Goal: Information Seeking & Learning: Learn about a topic

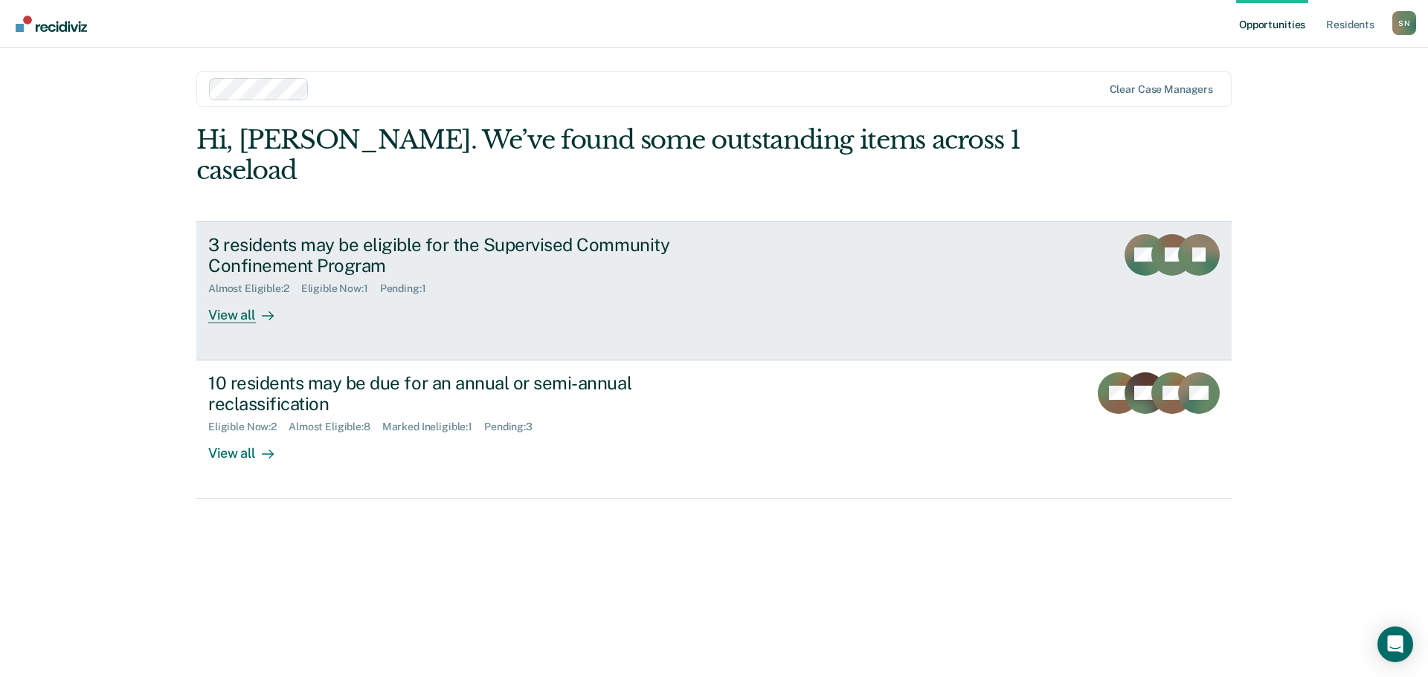
click at [838, 265] on link "3 residents may be eligible for the Supervised Community Confinement Program Al…" at bounding box center [713, 291] width 1035 height 139
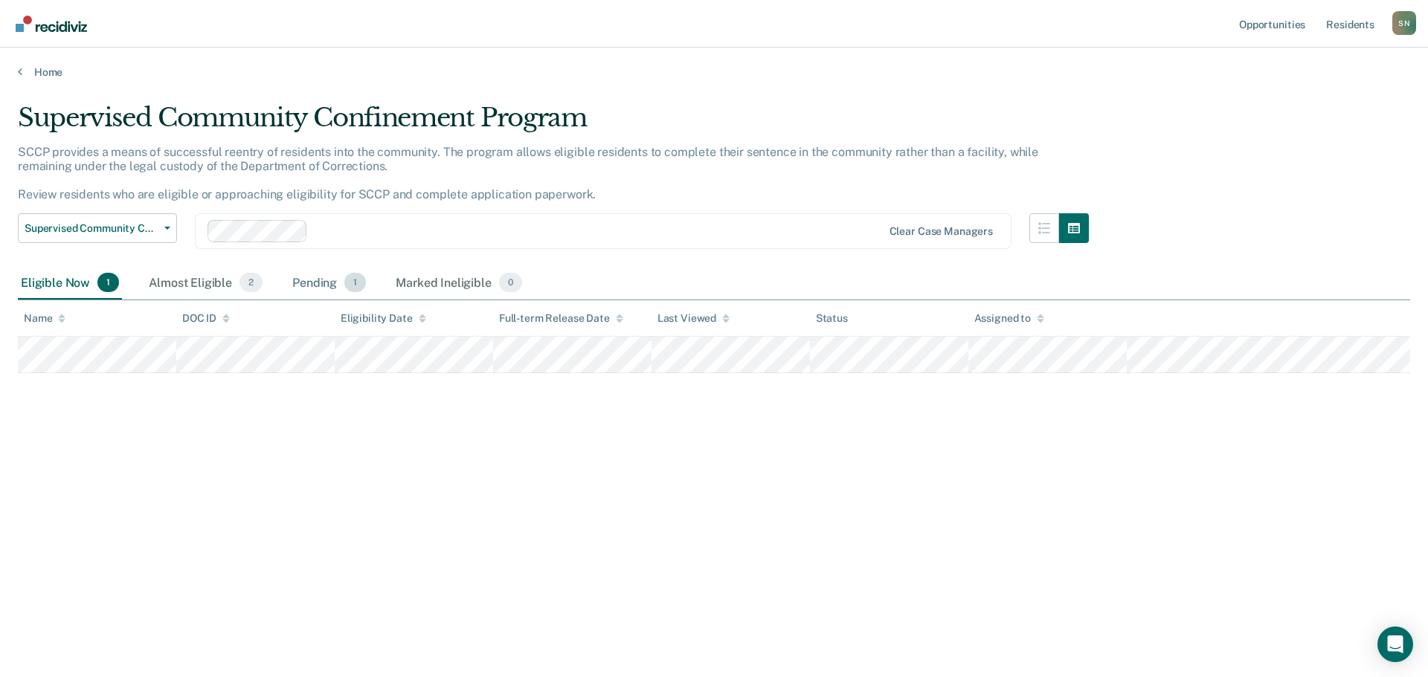
click at [335, 286] on div "Pending 1" at bounding box center [329, 283] width 80 height 33
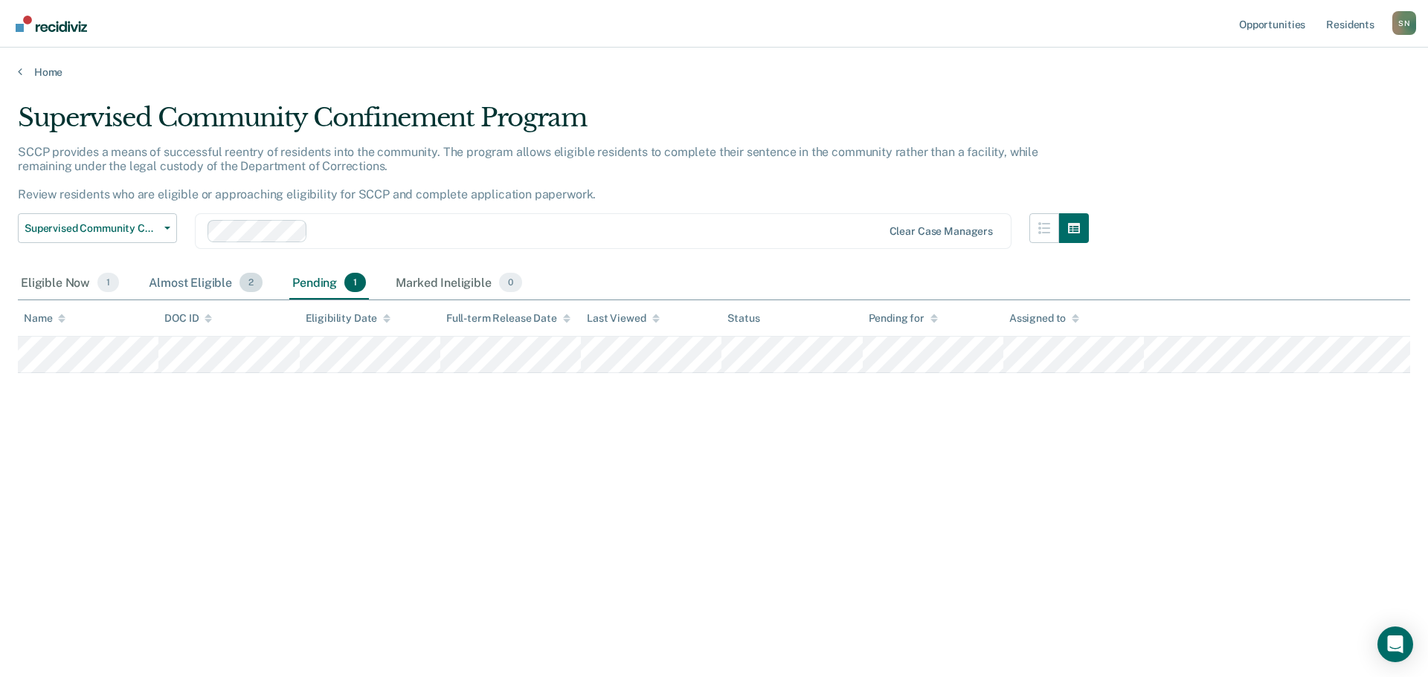
click at [221, 280] on div "Almost Eligible 2" at bounding box center [206, 283] width 120 height 33
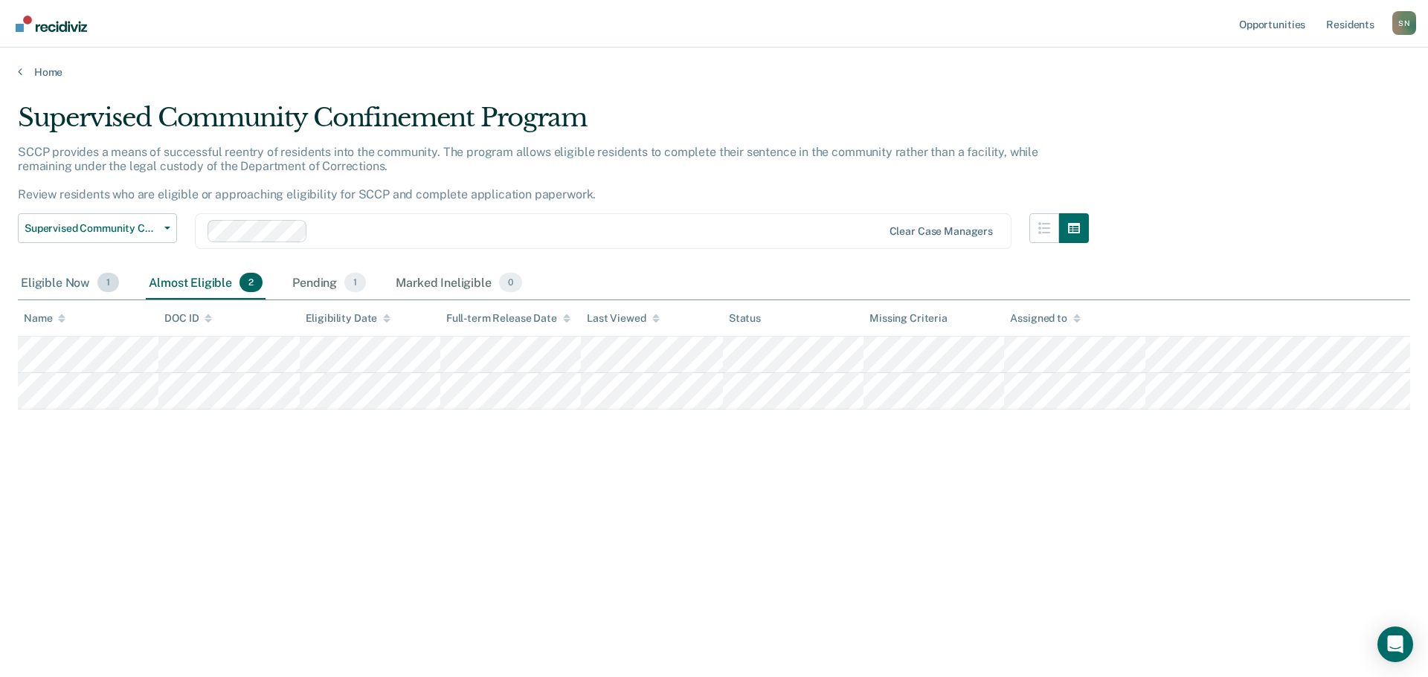
click at [39, 280] on div "Eligible Now 1" at bounding box center [70, 283] width 104 height 33
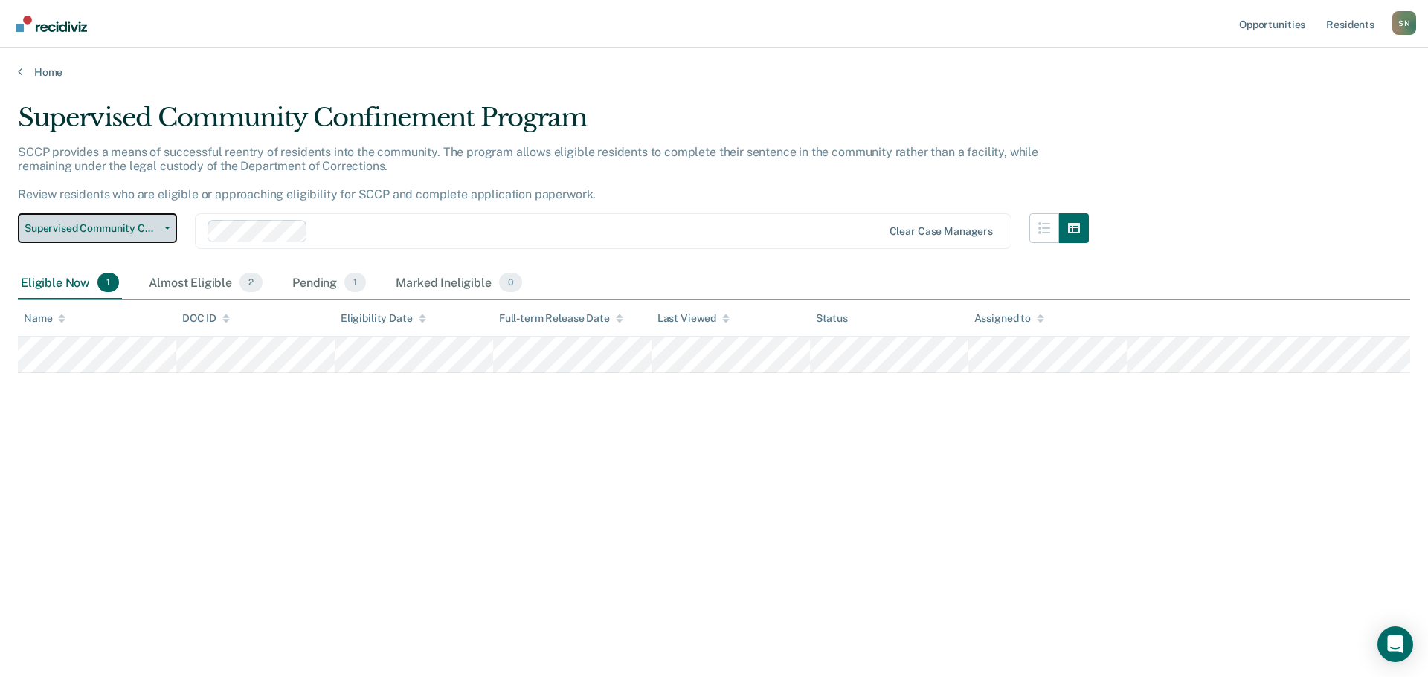
click at [150, 233] on span "Supervised Community Confinement Program" at bounding box center [92, 228] width 134 height 13
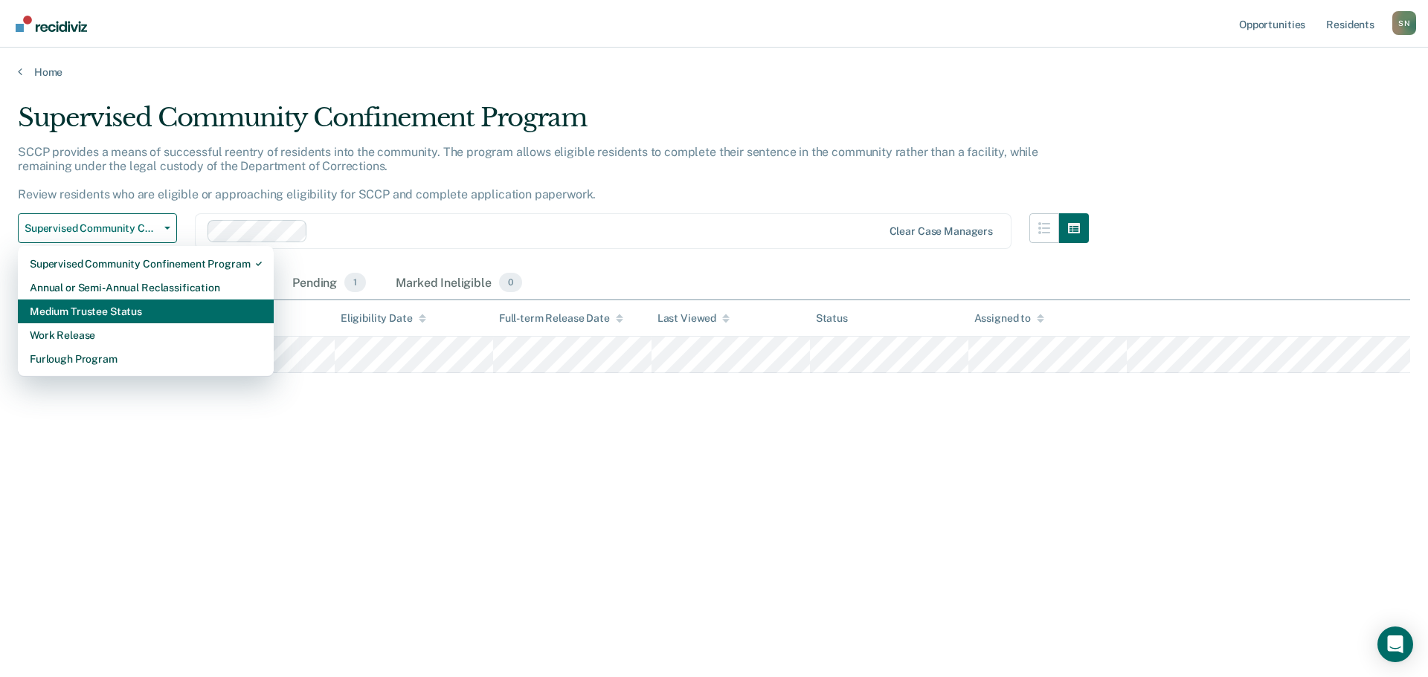
click at [162, 310] on div "Medium Trustee Status" at bounding box center [146, 312] width 232 height 24
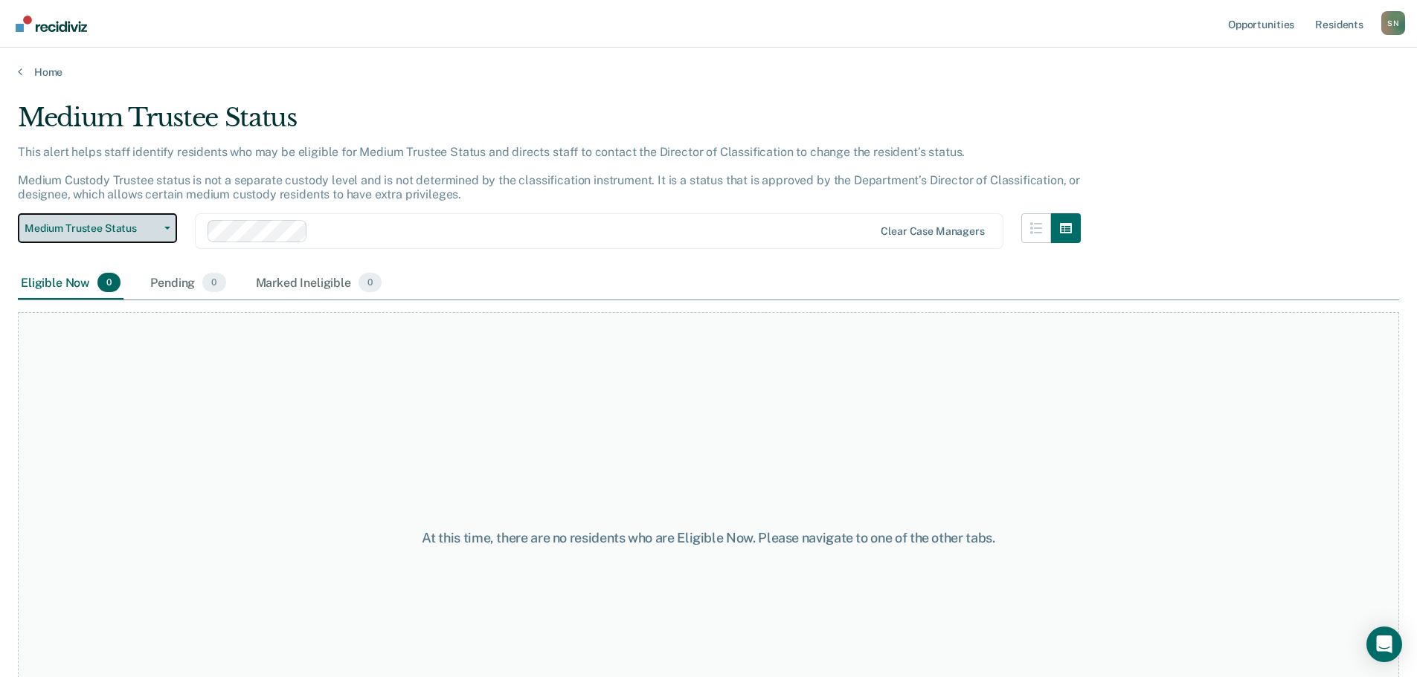
click at [110, 228] on span "Medium Trustee Status" at bounding box center [92, 228] width 134 height 13
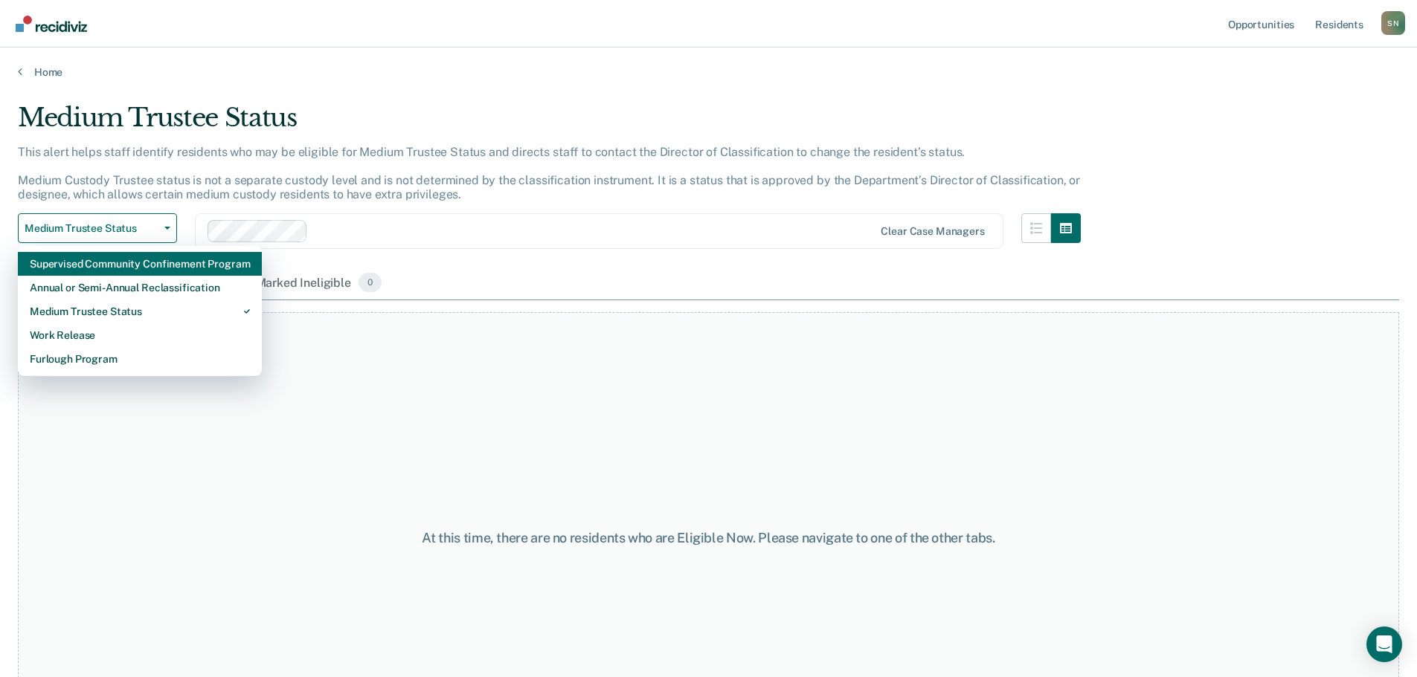
click at [182, 265] on div "Supervised Community Confinement Program" at bounding box center [140, 264] width 220 height 24
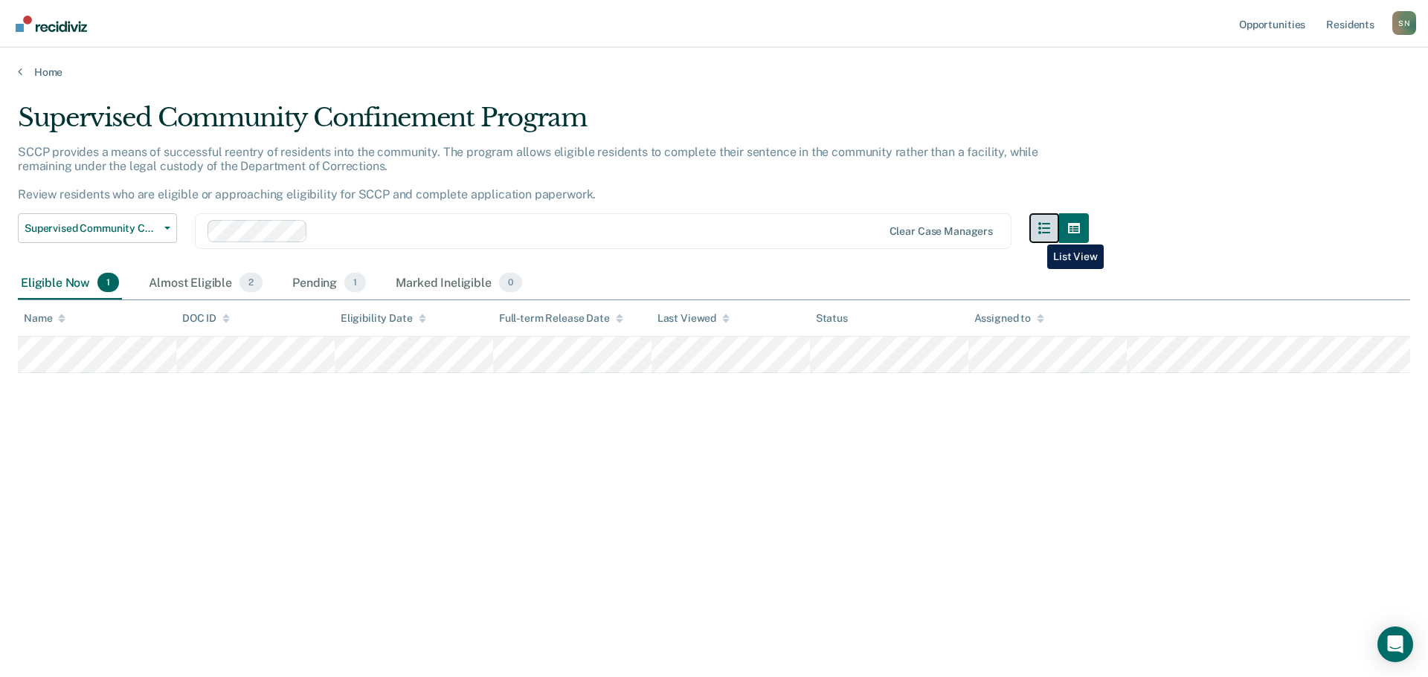
click at [1036, 233] on button "button" at bounding box center [1044, 228] width 30 height 30
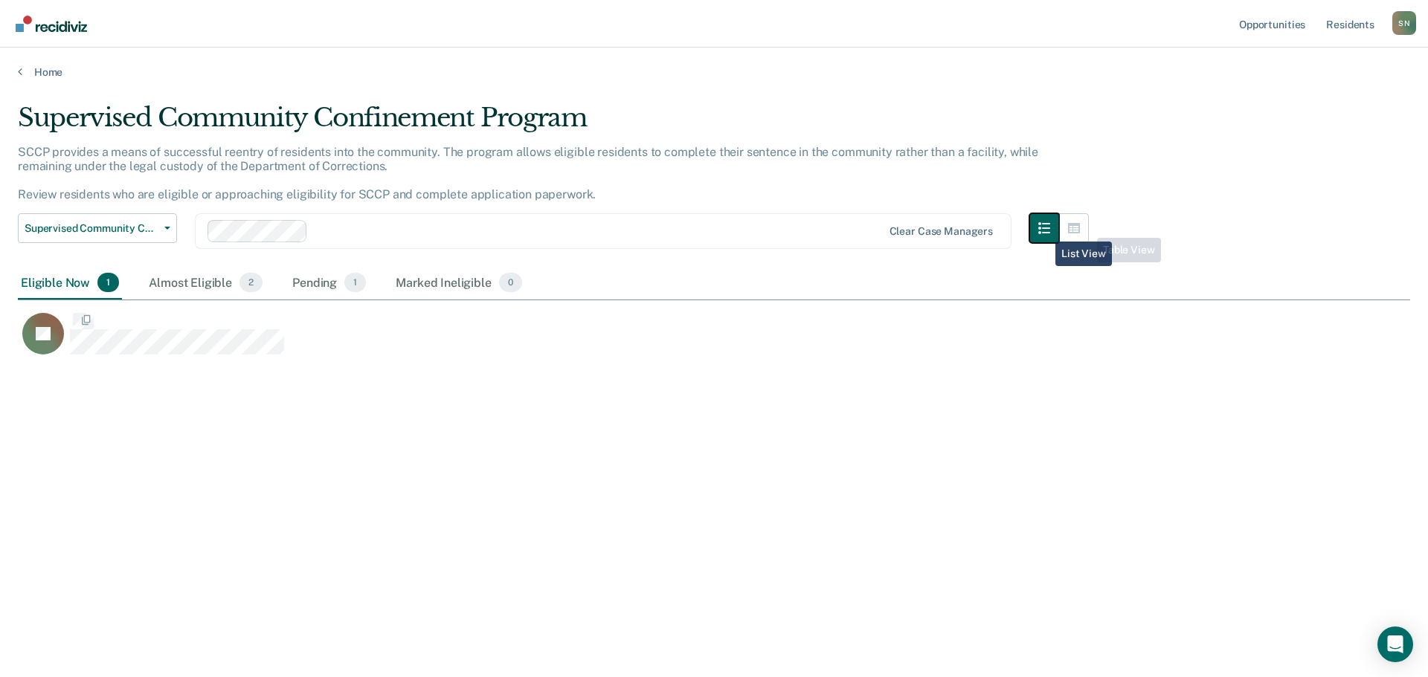
scroll to position [452, 1381]
click at [1076, 228] on icon "button" at bounding box center [1074, 228] width 12 height 12
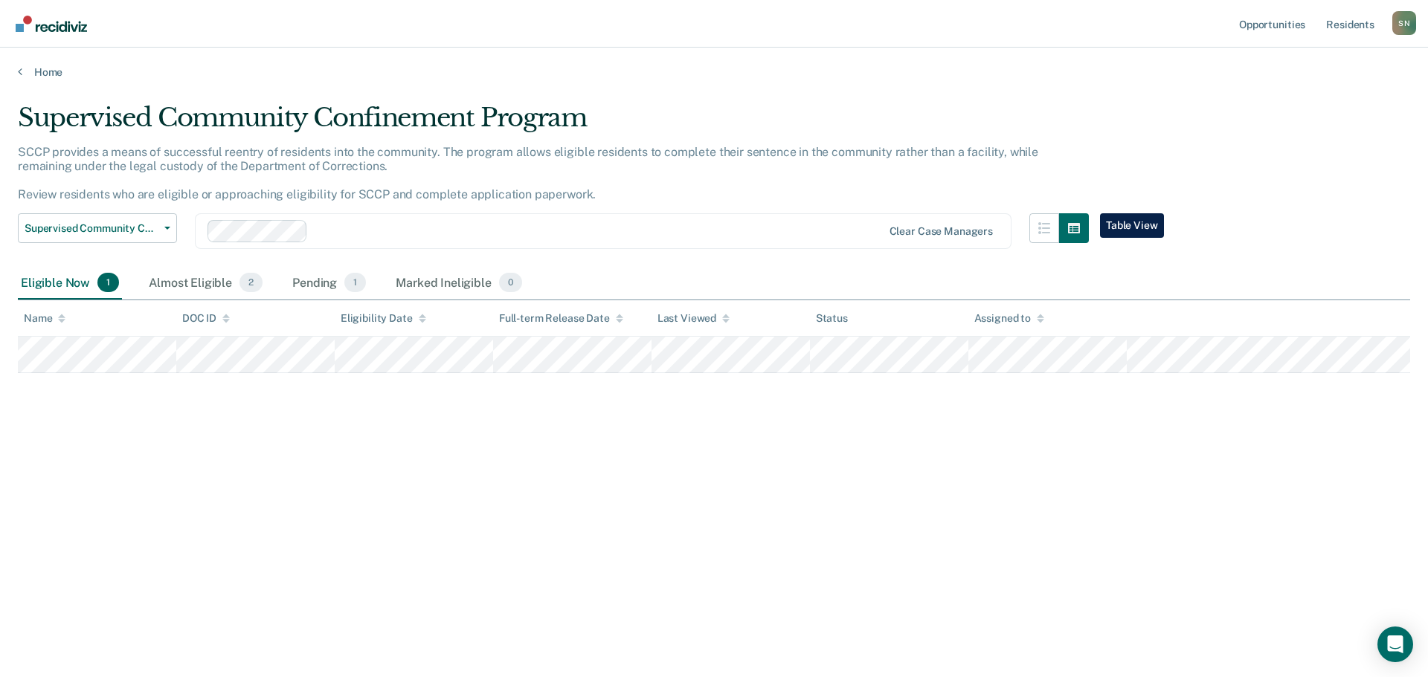
click at [340, 229] on div at bounding box center [598, 231] width 568 height 17
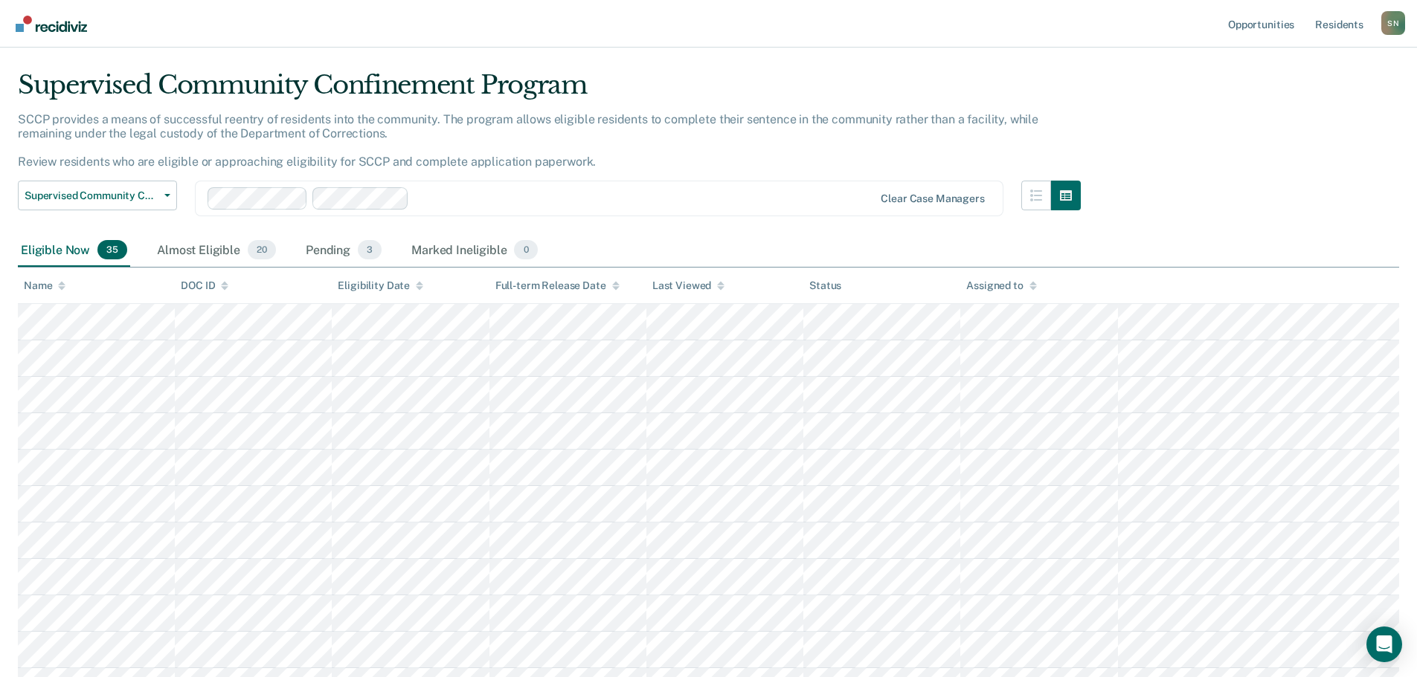
scroll to position [0, 0]
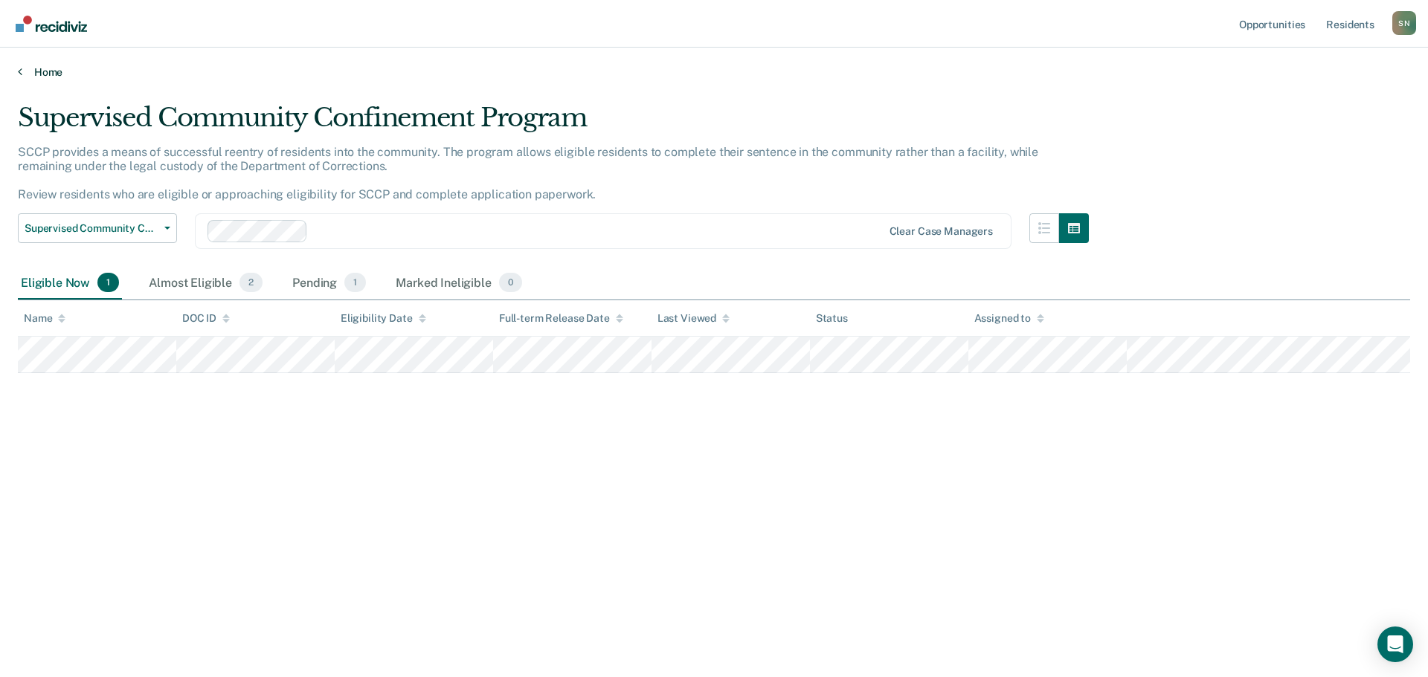
click at [18, 74] on icon at bounding box center [20, 71] width 4 height 12
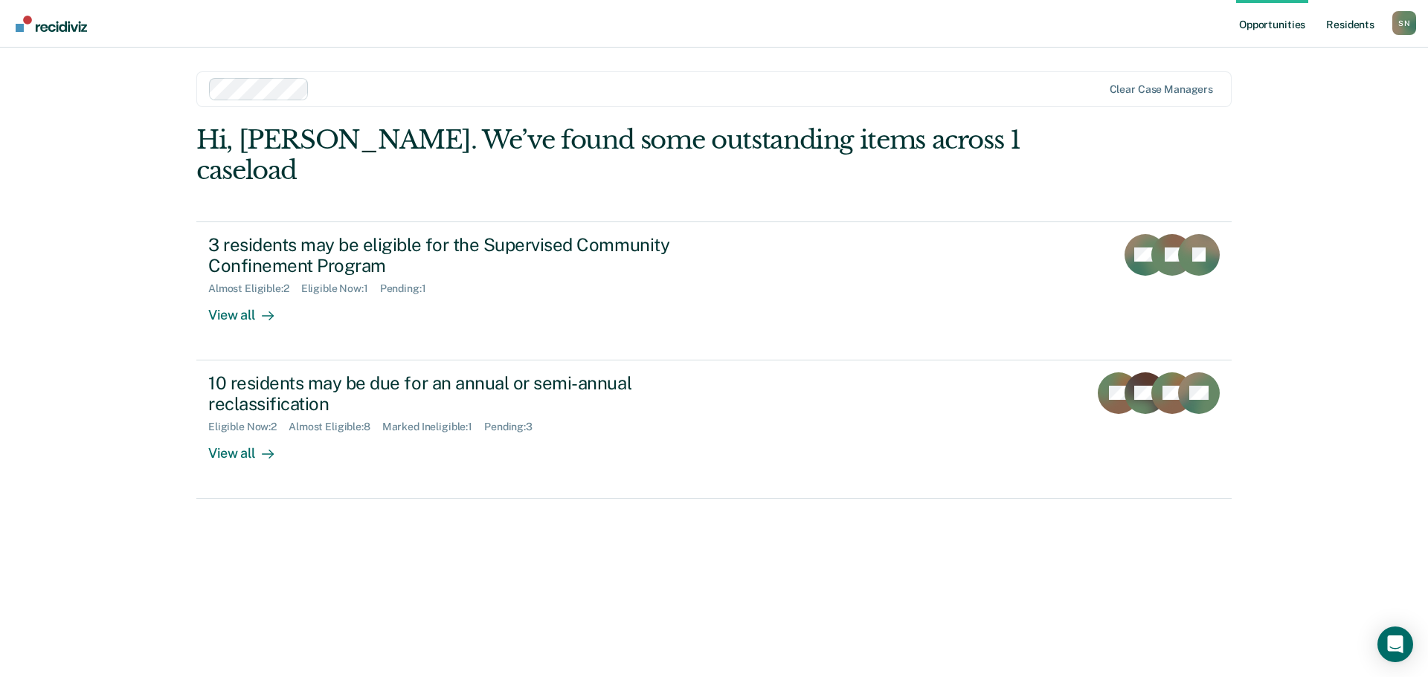
click at [1356, 30] on link "Resident s" at bounding box center [1350, 24] width 54 height 48
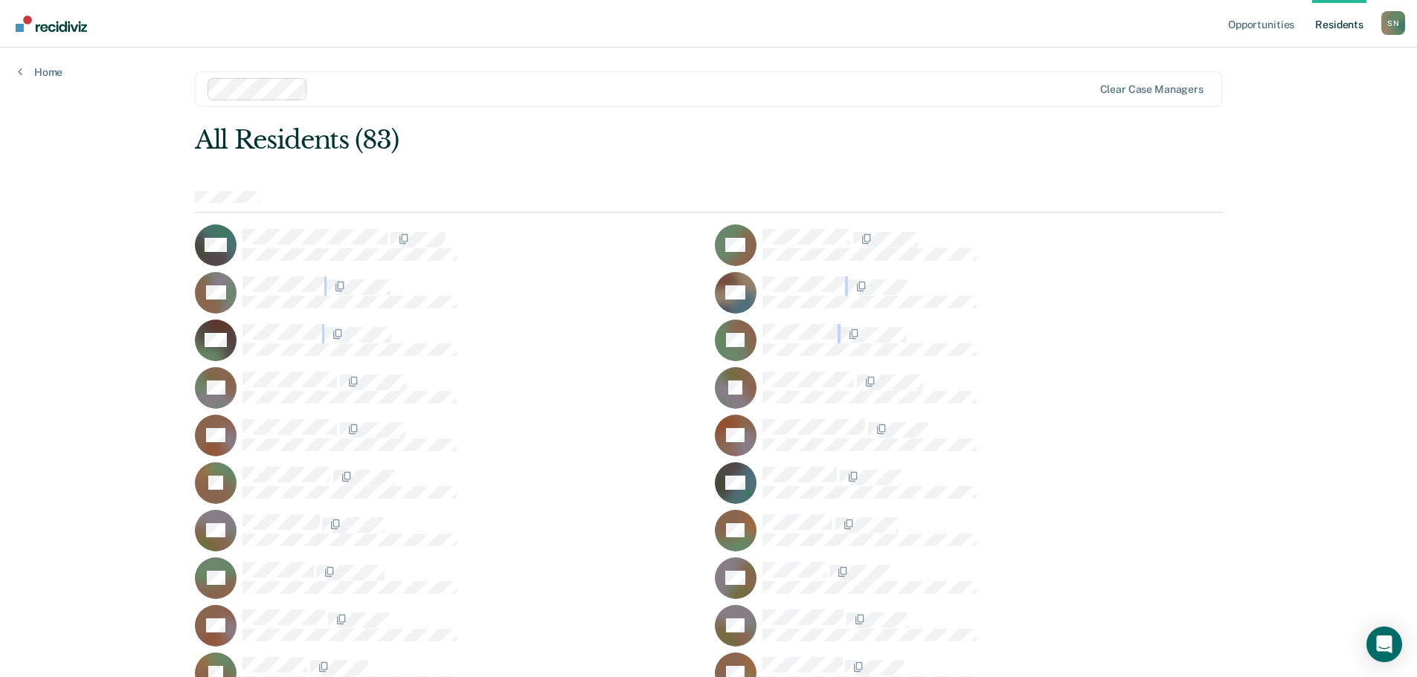
drag, startPoint x: 1008, startPoint y: 294, endPoint x: 999, endPoint y: 243, distance: 51.2
drag, startPoint x: 1003, startPoint y: 189, endPoint x: 1014, endPoint y: 320, distance: 132.1
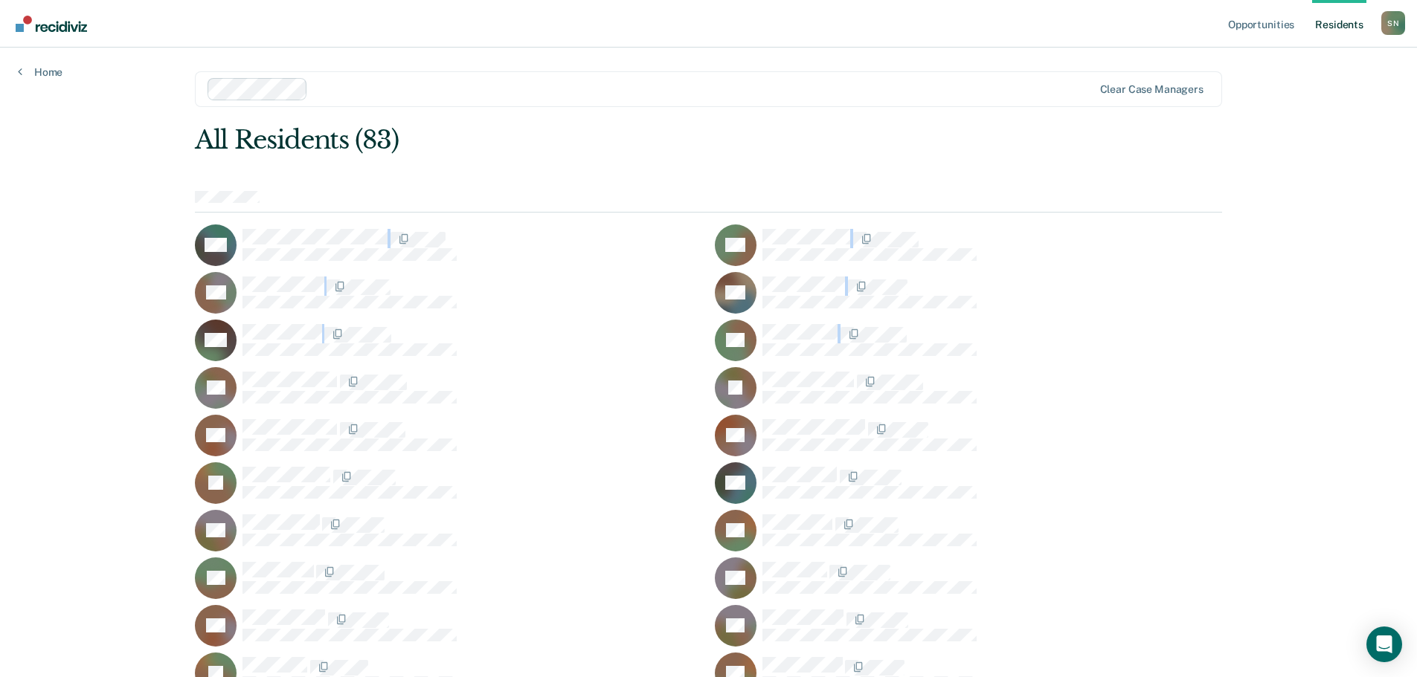
click at [1059, 320] on div "DB" at bounding box center [968, 341] width 507 height 42
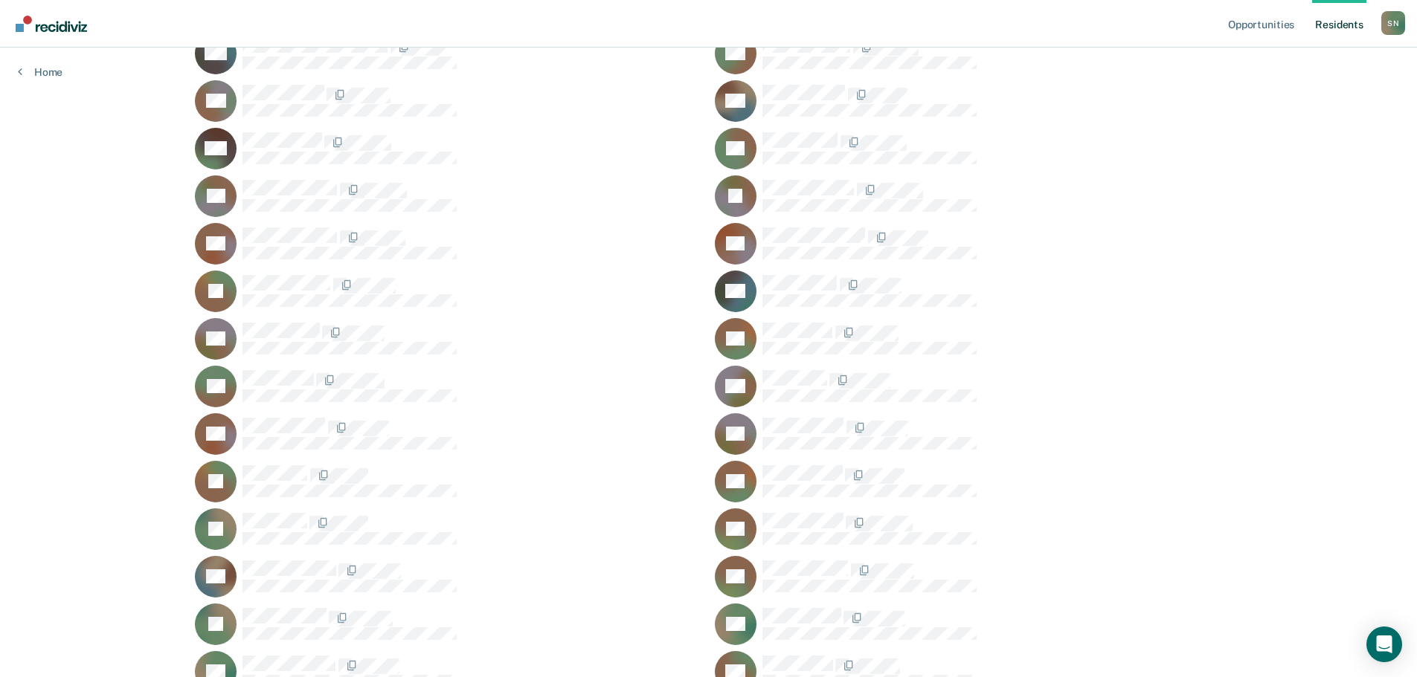
scroll to position [184, 0]
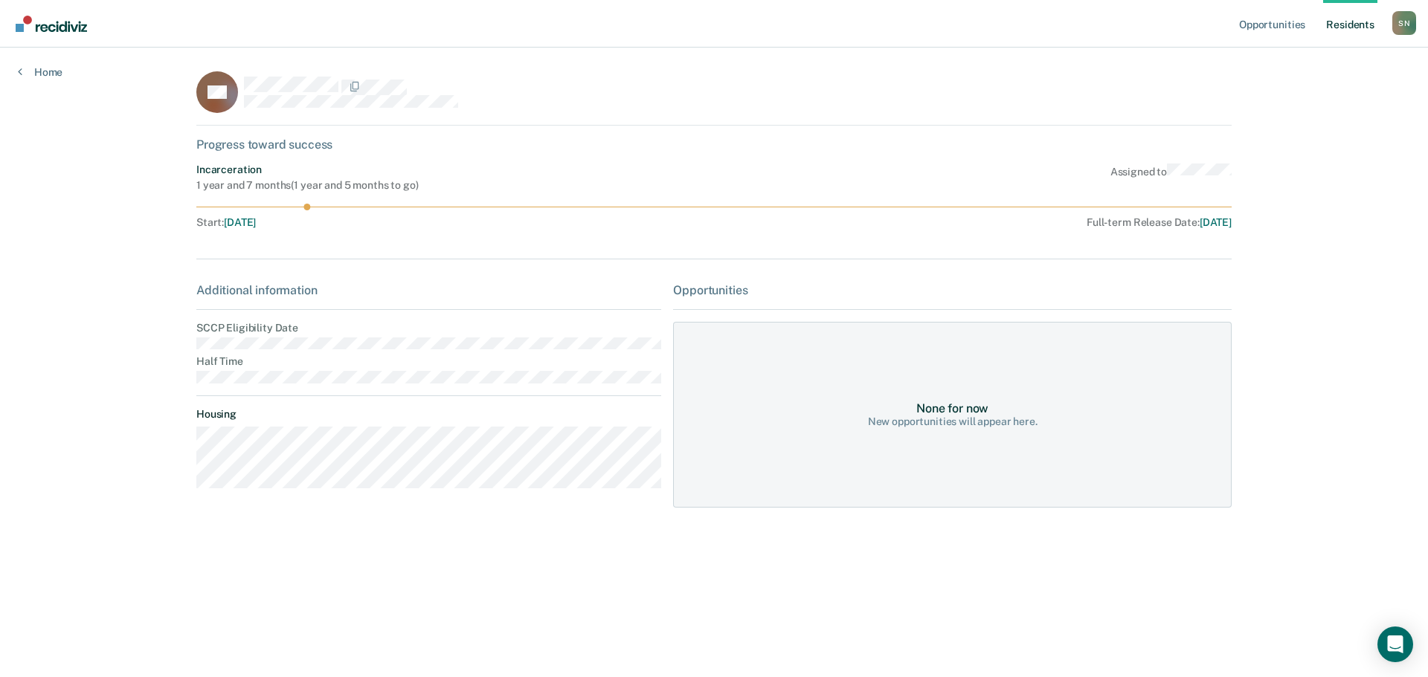
click at [172, 350] on div "Opportunities Resident s [PERSON_NAME] S N Profile How it works Log Out Home DC…" at bounding box center [714, 338] width 1428 height 677
click at [262, 355] on div "Additional information SCCP Eligibility Date Half Time Housing" at bounding box center [428, 391] width 465 height 217
click at [183, 343] on main "DC Progress toward success Incarceration 1 year and 7 months ( 1 year and 5 mon…" at bounding box center [713, 345] width 1071 height 594
click at [175, 345] on div "Opportunities Resident s [PERSON_NAME] S N Profile How it works Log Out Home DC…" at bounding box center [714, 338] width 1428 height 677
drag, startPoint x: 291, startPoint y: 224, endPoint x: 224, endPoint y: 222, distance: 67.7
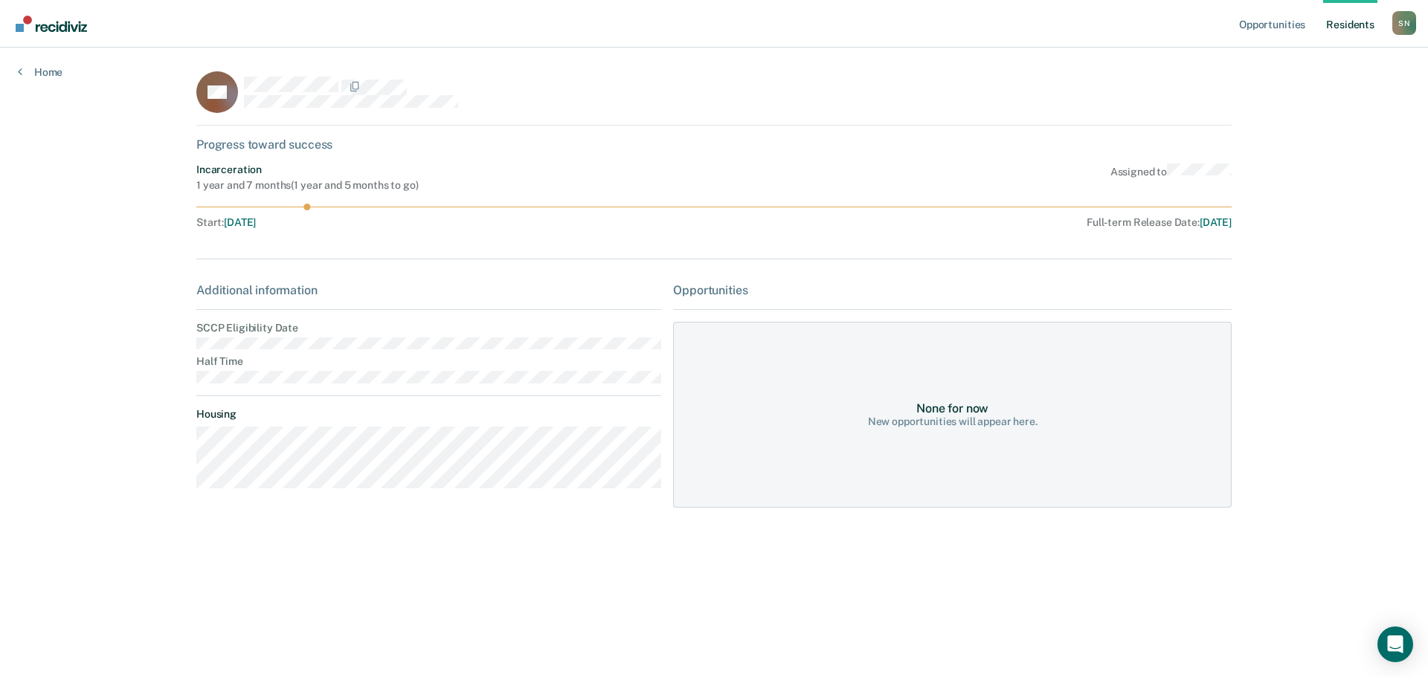
click at [224, 222] on div "Start : [DATE]" at bounding box center [432, 222] width 472 height 13
click at [376, 231] on div at bounding box center [713, 232] width 1035 height 6
drag, startPoint x: 380, startPoint y: 246, endPoint x: 257, endPoint y: 228, distance: 124.8
click at [268, 230] on div "DC Progress toward success Incarceration 1 year and 7 months ( 1 year and 5 mon…" at bounding box center [713, 298] width 1035 height 454
drag, startPoint x: 288, startPoint y: 218, endPoint x: 246, endPoint y: 223, distance: 42.0
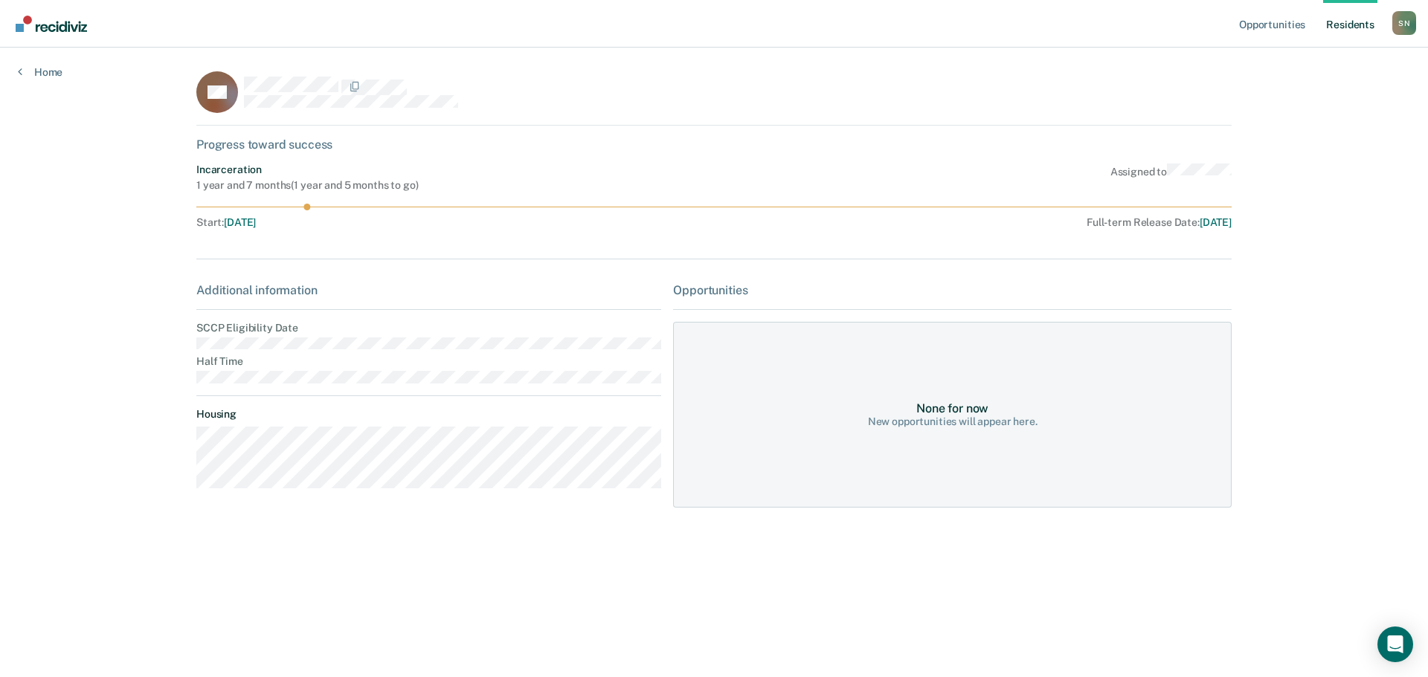
click at [249, 222] on div "Start : [DATE]" at bounding box center [432, 222] width 472 height 13
click at [309, 245] on div "DC Progress toward success Incarceration 1 year and 7 months ( 1 year and 5 mon…" at bounding box center [713, 298] width 1035 height 454
drag, startPoint x: 291, startPoint y: 219, endPoint x: 204, endPoint y: 228, distance: 87.5
click at [204, 228] on div "Start : [DATE]" at bounding box center [432, 222] width 472 height 13
click at [365, 254] on div "DC Progress toward success Incarceration 1 year and 7 months ( 1 year and 5 mon…" at bounding box center [713, 298] width 1035 height 454
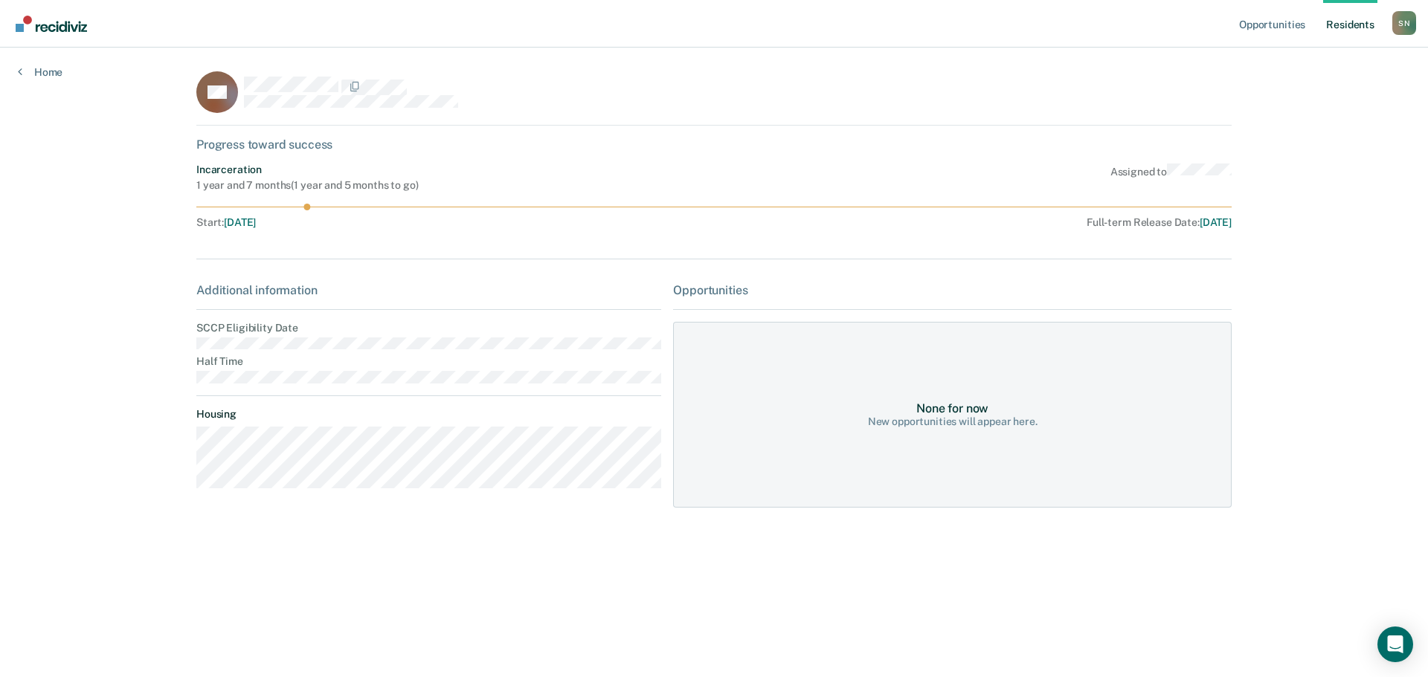
drag, startPoint x: 1237, startPoint y: 226, endPoint x: 1170, endPoint y: 225, distance: 66.2
click at [1170, 225] on main "DC Progress toward success Incarceration 1 year and 7 months ( 1 year and 5 mon…" at bounding box center [713, 345] width 1071 height 594
click at [1077, 225] on div "Full-term Release Date : [DATE]" at bounding box center [952, 222] width 557 height 13
drag, startPoint x: 1048, startPoint y: 222, endPoint x: 1103, endPoint y: 225, distance: 54.4
click at [1103, 225] on div "Full-term Release Date : [DATE]" at bounding box center [952, 222] width 557 height 13
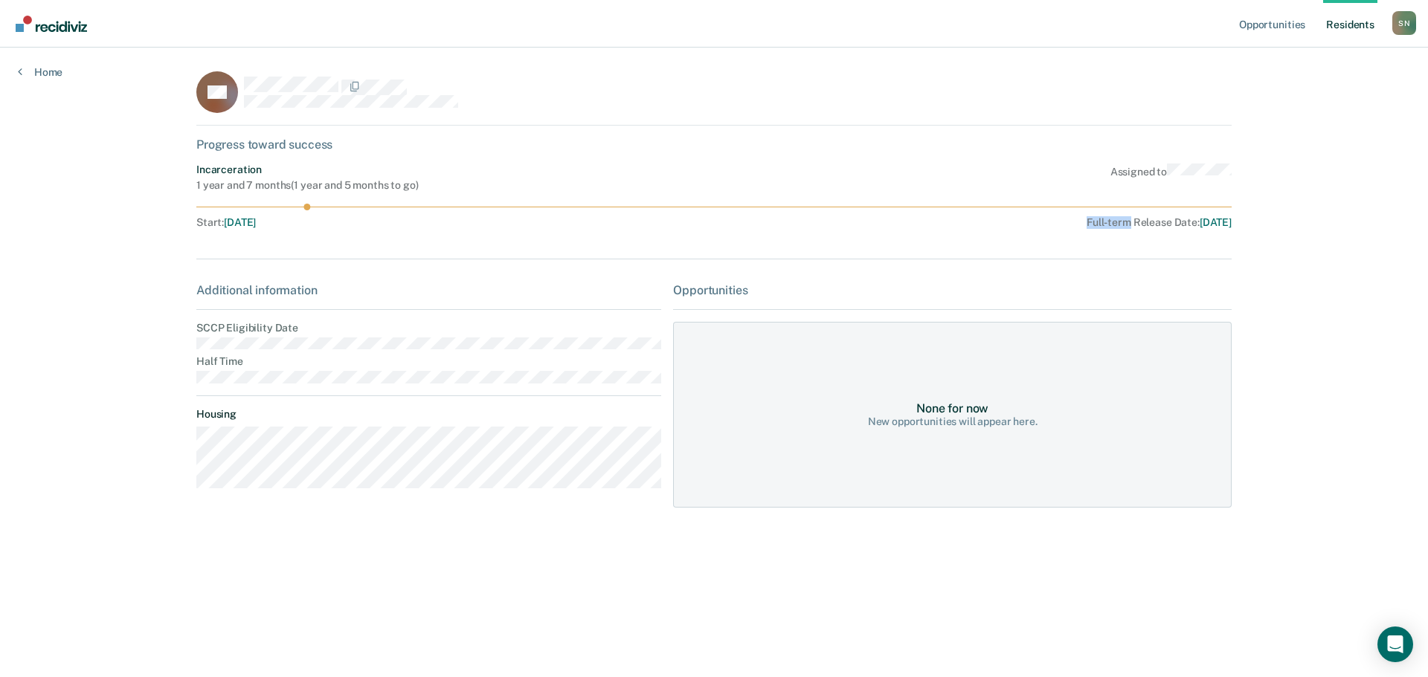
click at [1103, 225] on div "Full-term Release Date : [DATE]" at bounding box center [952, 222] width 557 height 13
drag, startPoint x: 1249, startPoint y: 231, endPoint x: 1170, endPoint y: 242, distance: 78.9
click at [1170, 226] on main "DC Progress toward success Incarceration 1 year and 7 months ( 1 year and 5 mon…" at bounding box center [713, 345] width 1071 height 594
click at [1231, 243] on div "DC Progress toward success Incarceration 1 year and 7 months ( 1 year and 5 mon…" at bounding box center [713, 298] width 1035 height 454
drag, startPoint x: 1233, startPoint y: 227, endPoint x: 1217, endPoint y: 231, distance: 16.1
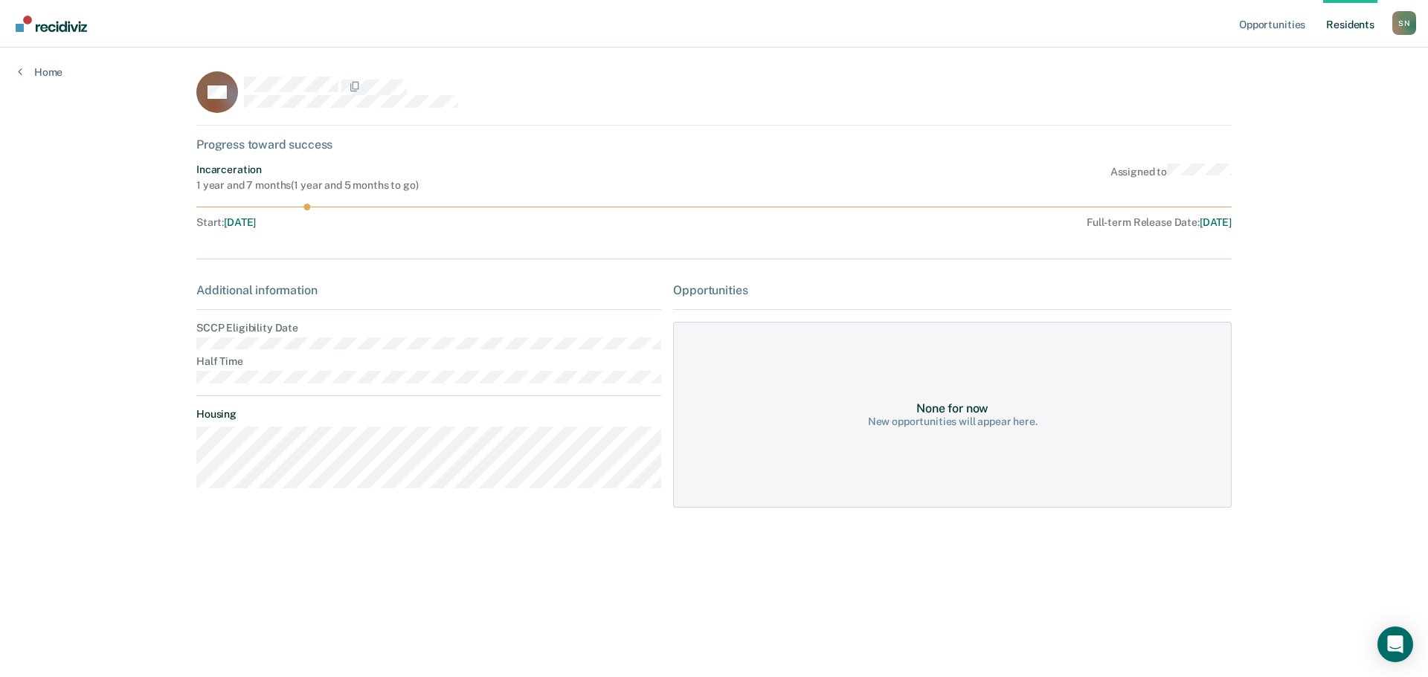
click at [1217, 231] on main "DC Progress toward success Incarceration 1 year and 7 months ( 1 year and 5 mon…" at bounding box center [713, 345] width 1071 height 594
drag, startPoint x: 1175, startPoint y: 224, endPoint x: 1259, endPoint y: 228, distance: 84.1
click at [1259, 227] on div "Opportunities Resident s [PERSON_NAME] S N Profile How it works Log Out Home DC…" at bounding box center [714, 338] width 1428 height 677
click at [1266, 300] on div "Opportunities Resident s [PERSON_NAME] S N Profile How it works Log Out Home DC…" at bounding box center [714, 338] width 1428 height 677
click at [204, 350] on div "Additional information SCCP Eligibility Date Half Time Housing" at bounding box center [428, 391] width 465 height 217
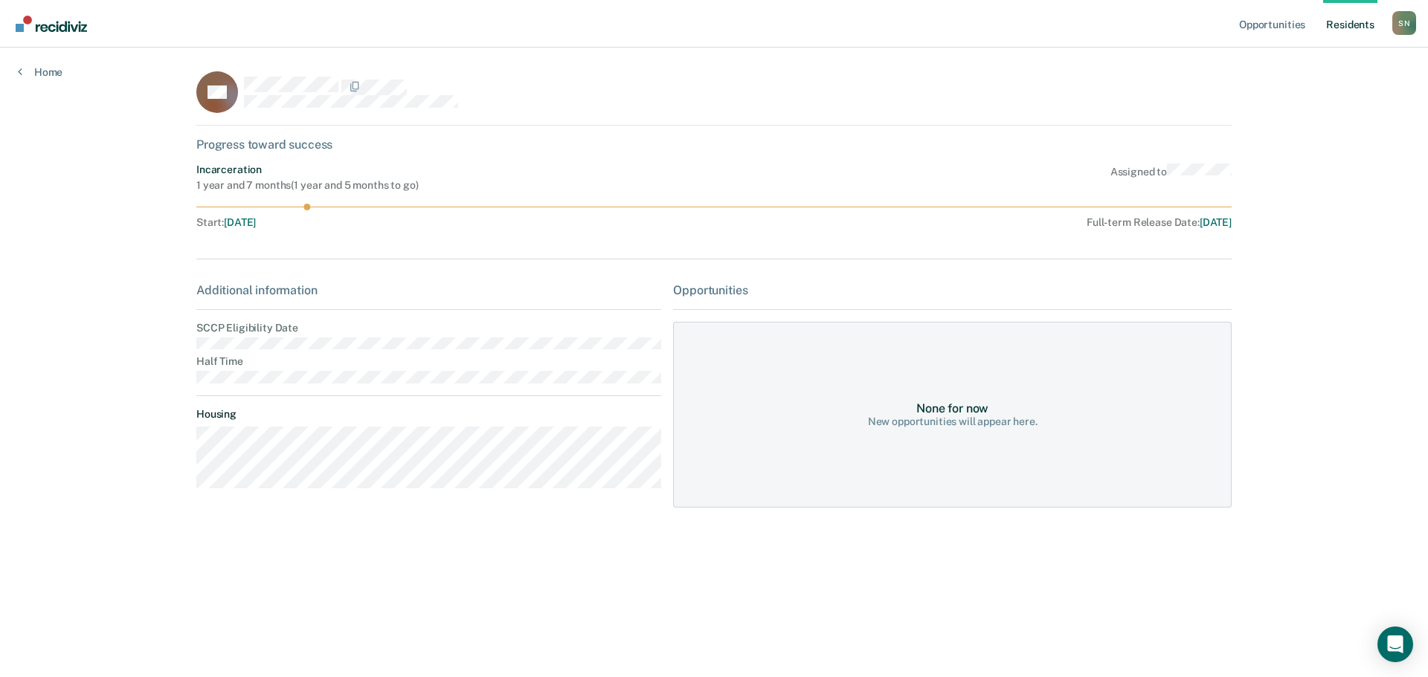
click at [261, 358] on dt "Half Time" at bounding box center [428, 361] width 465 height 13
click at [152, 344] on div "Opportunities Resident s [PERSON_NAME] S N Profile How it works Log Out Home DC…" at bounding box center [714, 338] width 1428 height 677
click at [128, 382] on div "Opportunities Resident s [PERSON_NAME] S N Profile How it works Log Out Home DC…" at bounding box center [714, 338] width 1428 height 677
click at [315, 355] on div "Additional information SCCP Eligibility Date Half Time Housing" at bounding box center [428, 391] width 465 height 217
click at [99, 333] on div "Opportunities Resident s [PERSON_NAME] S N Profile How it works Log Out Home DC…" at bounding box center [714, 338] width 1428 height 677
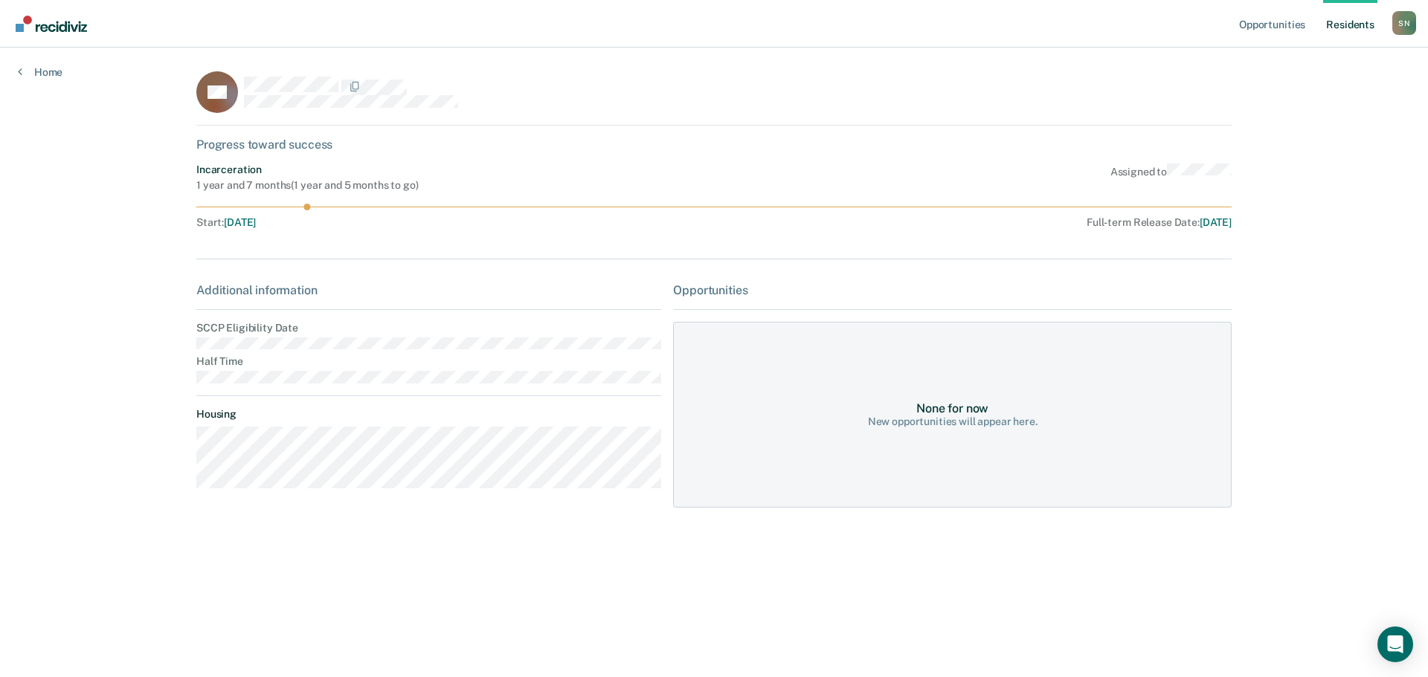
click at [319, 366] on dt "Half Time" at bounding box center [428, 361] width 465 height 13
click at [163, 344] on div "Opportunities Resident s [PERSON_NAME] S N Profile How it works Log Out Home DC…" at bounding box center [714, 338] width 1428 height 677
click at [454, 361] on dt "Half Time" at bounding box center [428, 361] width 465 height 13
drag, startPoint x: 365, startPoint y: 397, endPoint x: 338, endPoint y: 405, distance: 28.5
click at [338, 405] on div "Additional information SCCP Eligibility Date Half Time Housing" at bounding box center [428, 391] width 465 height 217
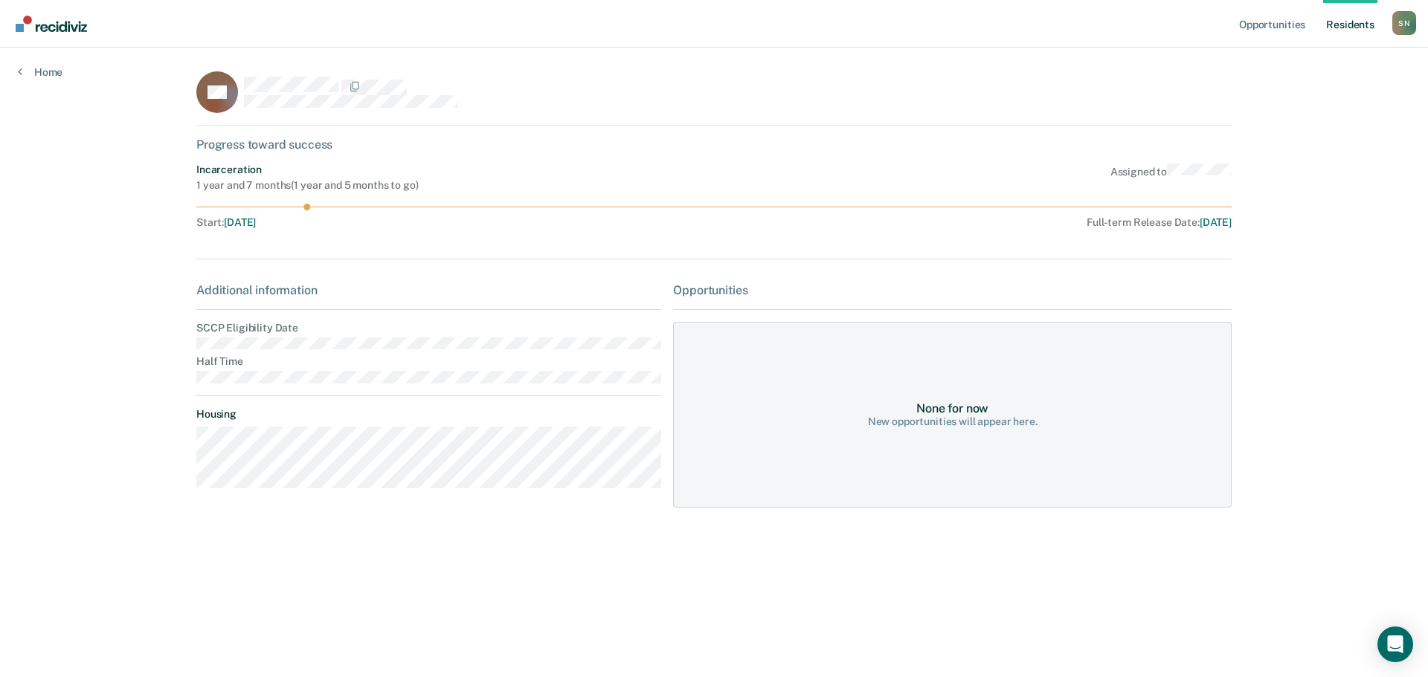
click at [179, 398] on main "DC Progress toward success Incarceration 1 year and 7 months ( 1 year and 5 mon…" at bounding box center [713, 345] width 1071 height 594
click at [339, 297] on div "Additional information SCCP Eligibility Date Half Time Housing" at bounding box center [428, 391] width 465 height 217
